Goal: Information Seeking & Learning: Learn about a topic

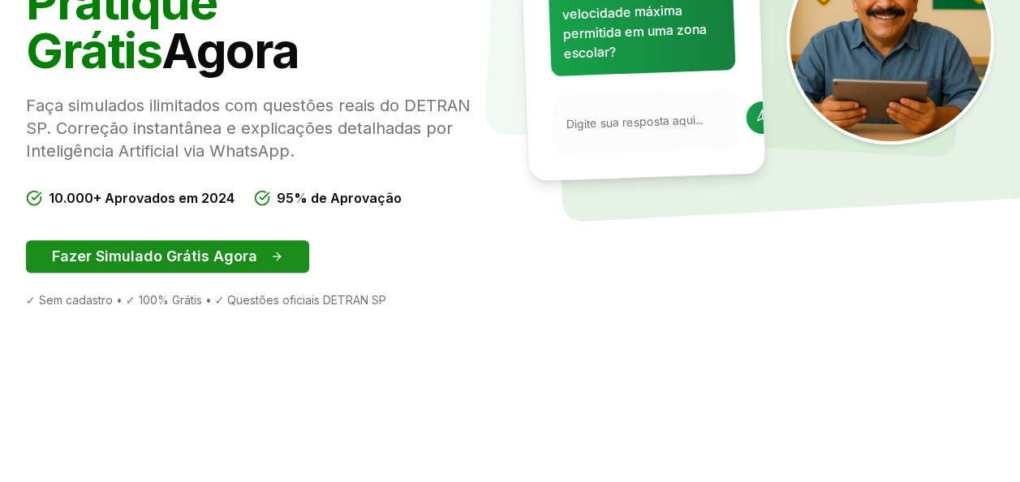
click at [197, 256] on button "Fazer Simulado Grátis Agora" at bounding box center [167, 256] width 283 height 32
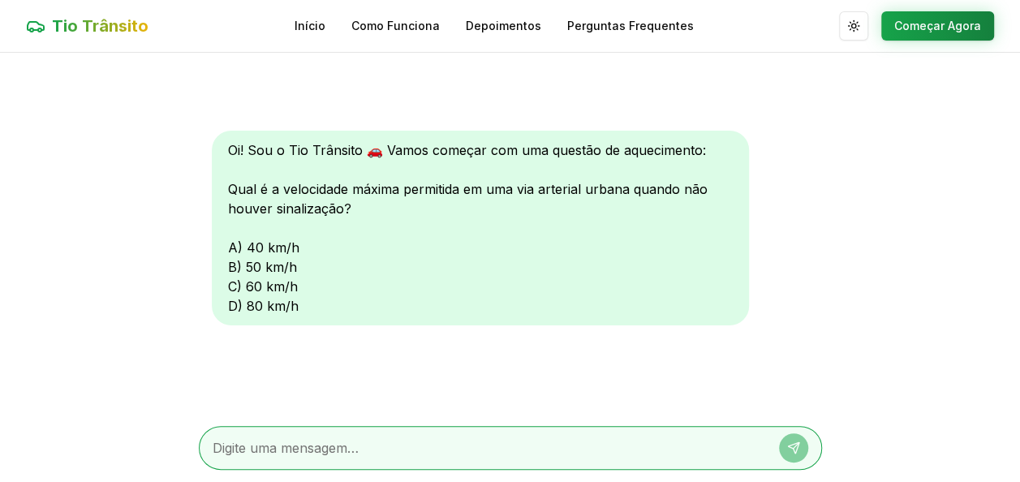
click at [264, 453] on textarea at bounding box center [488, 447] width 550 height 19
type textarea "A"
click at [794, 443] on icon at bounding box center [793, 447] width 11 height 11
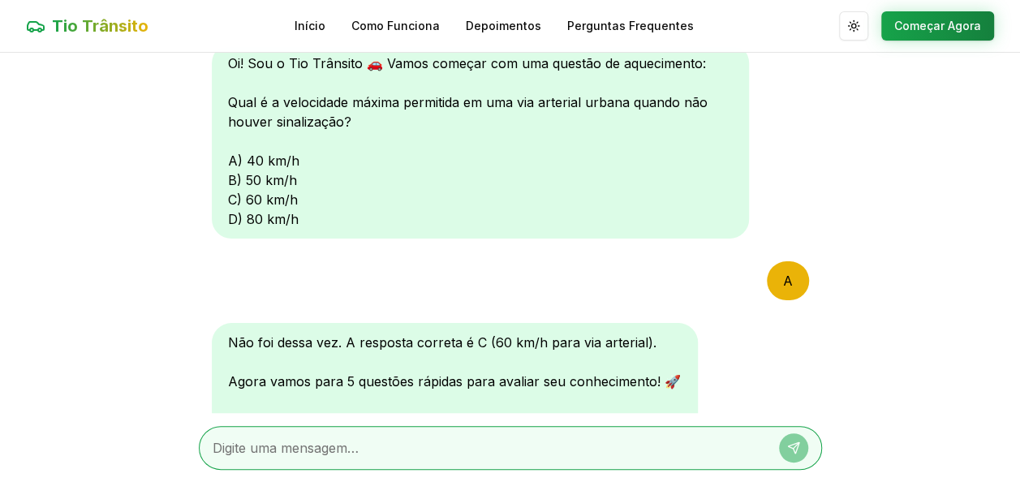
scroll to position [148, 0]
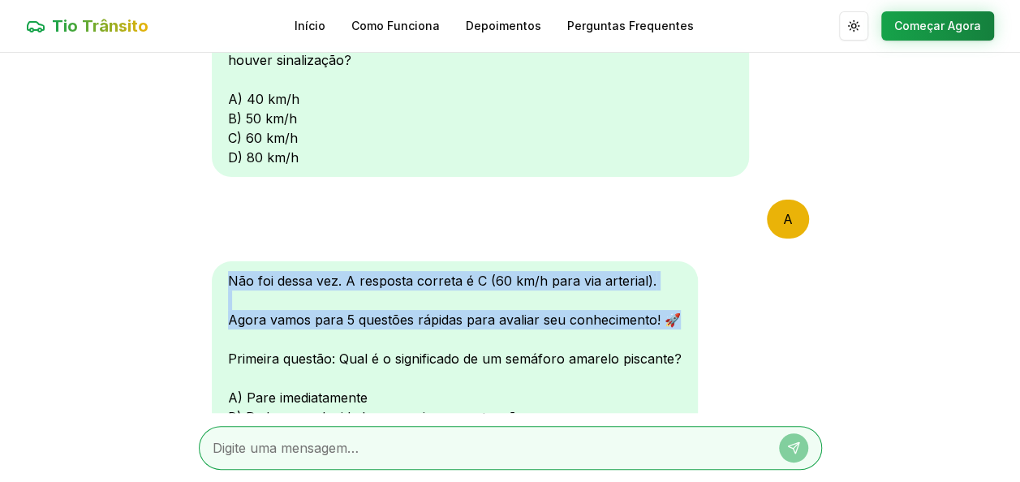
drag, startPoint x: 826, startPoint y: 267, endPoint x: 823, endPoint y: 323, distance: 56.1
click at [823, 323] on main "Oi! Sou o Tio Trânsito 🚗 Vamos começar com uma questão de aquecimento: Qual é a…" at bounding box center [510, 268] width 1020 height 430
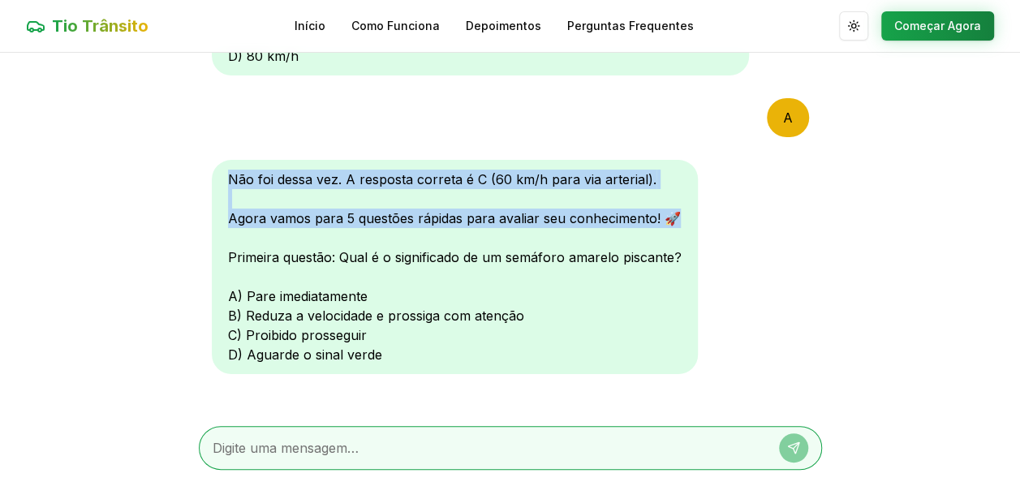
scroll to position [265, 0]
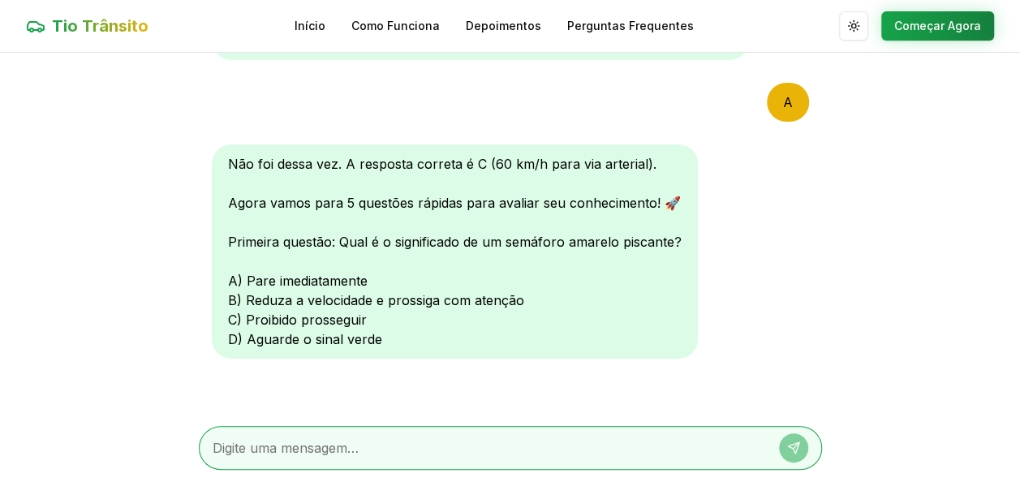
click at [733, 331] on div "Não foi dessa vez. A resposta correta é C (60 km/h para via arterial). Agora va…" at bounding box center [510, 252] width 597 height 217
click at [367, 29] on link "Como Funciona" at bounding box center [395, 26] width 88 height 16
click at [395, 24] on link "Como Funciona" at bounding box center [395, 26] width 88 height 16
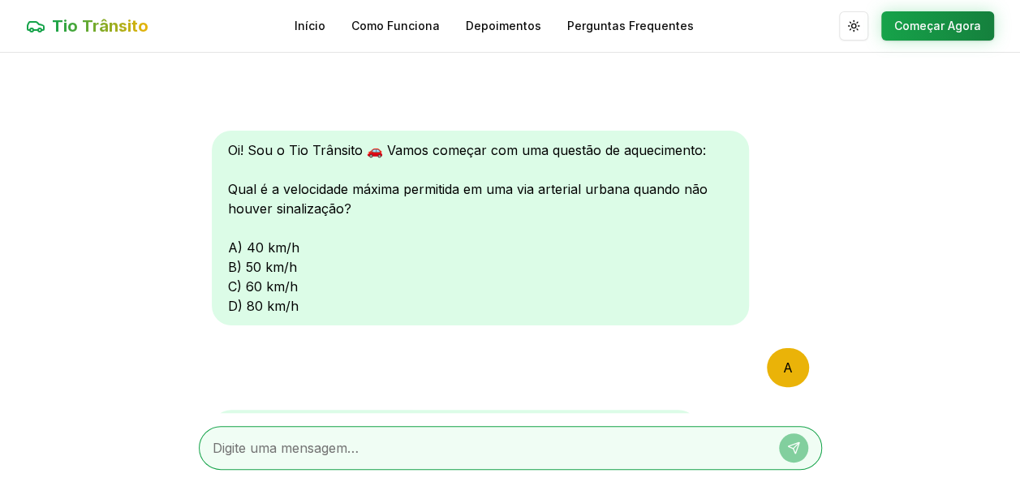
scroll to position [265, 0]
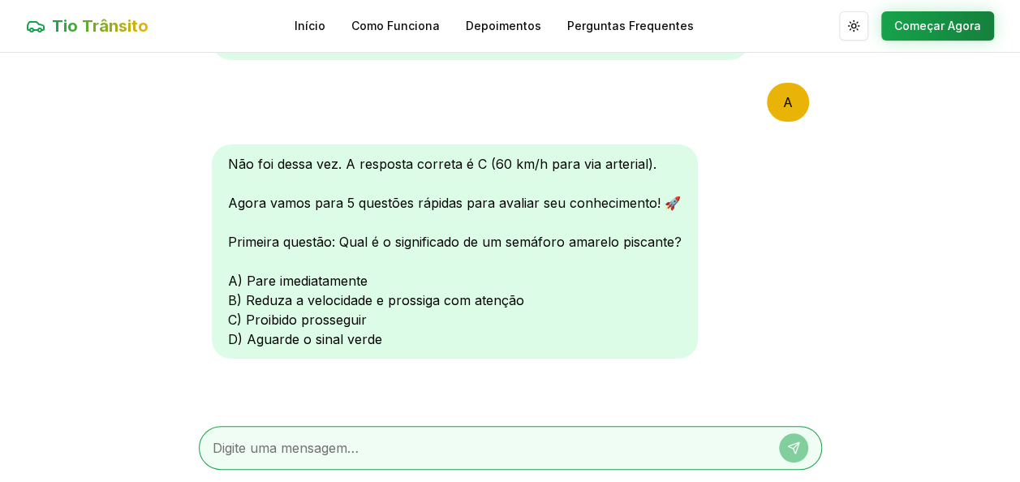
click at [261, 299] on div "Não foi dessa vez. A resposta correta é C (60 km/h para via arterial). Agora va…" at bounding box center [455, 251] width 486 height 214
click at [419, 441] on textarea at bounding box center [488, 447] width 550 height 19
type textarea "b"
click at [797, 446] on icon at bounding box center [793, 447] width 11 height 11
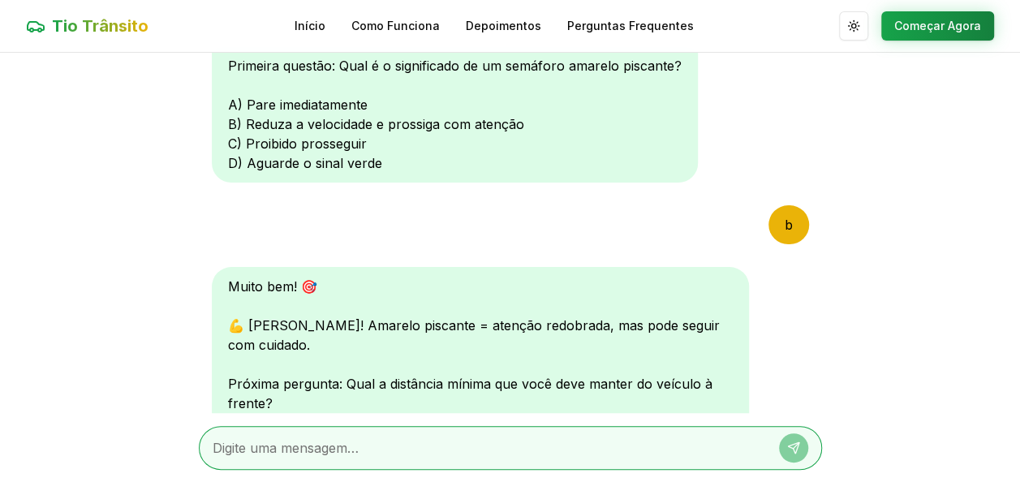
scroll to position [687, 0]
